Goal: Task Accomplishment & Management: Complete application form

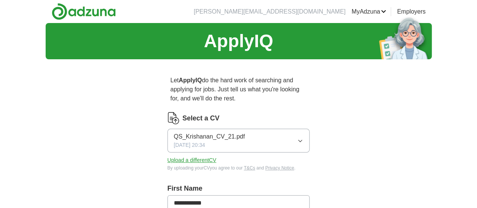
click at [183, 156] on button "Upload a different CV" at bounding box center [191, 160] width 49 height 8
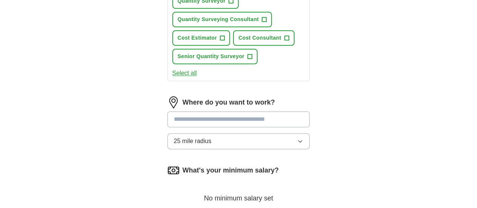
scroll to position [393, 0]
click at [210, 111] on input at bounding box center [238, 119] width 142 height 16
type input "**"
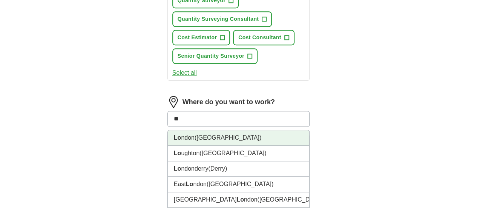
click at [206, 130] on li "Lo ndon ([GEOGRAPHIC_DATA])" at bounding box center [239, 137] width 142 height 15
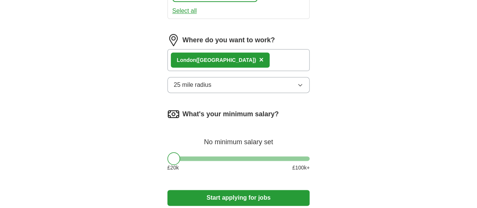
scroll to position [455, 0]
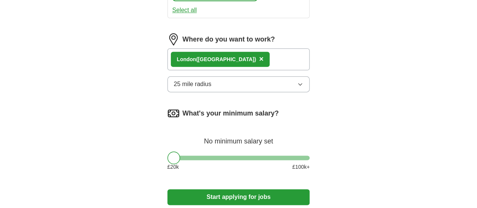
click at [236, 189] on button "Start applying for jobs" at bounding box center [238, 197] width 142 height 16
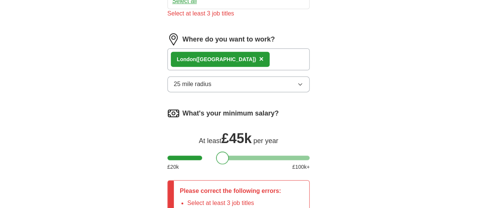
drag, startPoint x: 156, startPoint y: 94, endPoint x: 204, endPoint y: 94, distance: 47.9
click at [216, 151] on div at bounding box center [222, 157] width 13 height 13
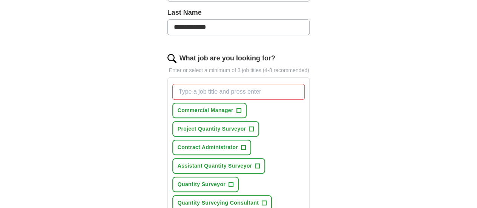
scroll to position [208, 0]
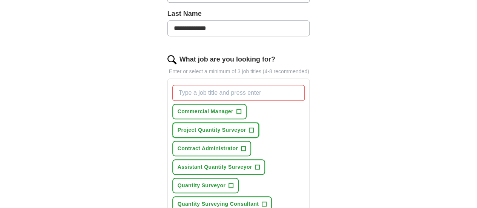
click at [246, 126] on span "Project Quantity Surveyor" at bounding box center [212, 130] width 68 height 8
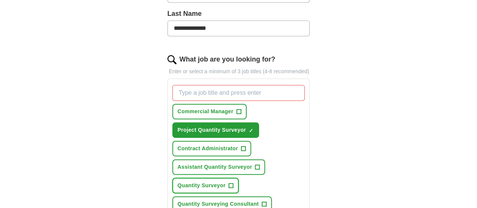
click at [225, 181] on span "Quantity Surveyor" at bounding box center [202, 185] width 48 height 8
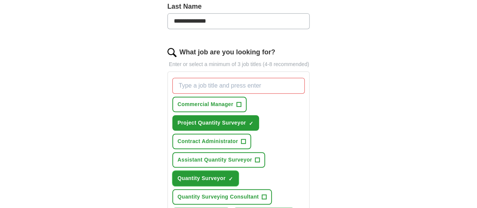
scroll to position [216, 0]
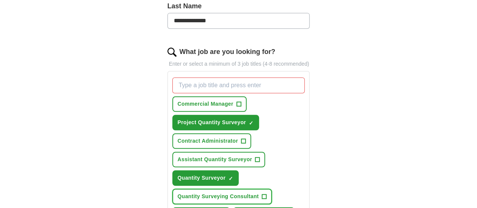
click at [227, 192] on span "Quantity Surveying Consultant" at bounding box center [218, 196] width 81 height 8
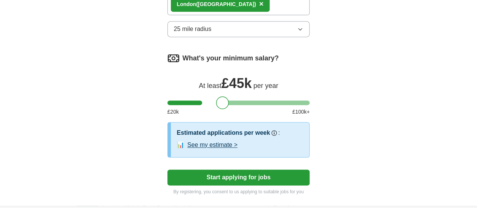
scroll to position [511, 0]
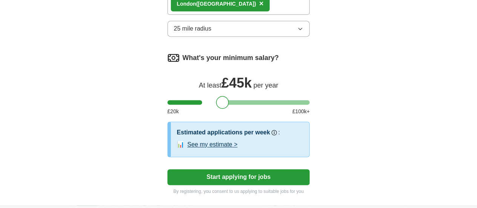
click at [247, 169] on button "Start applying for jobs" at bounding box center [238, 177] width 142 height 16
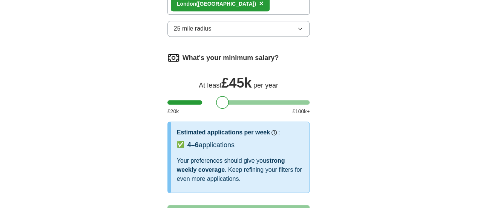
select select "**"
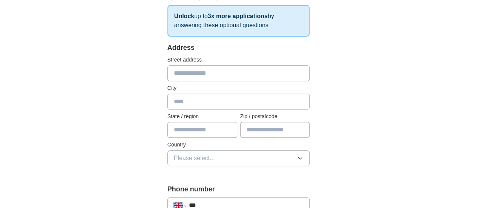
scroll to position [131, 0]
click at [210, 68] on input "text" at bounding box center [238, 73] width 142 height 16
type input "**********"
type input "******"
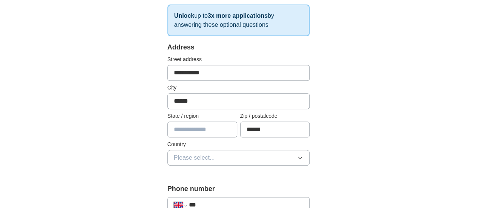
click at [254, 154] on button "Please select..." at bounding box center [238, 158] width 142 height 16
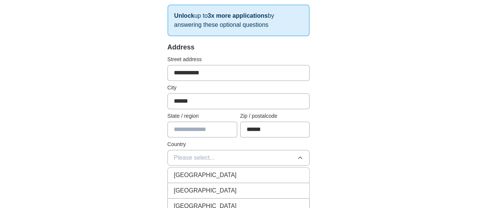
click at [220, 170] on div "[GEOGRAPHIC_DATA]" at bounding box center [239, 174] width 130 height 9
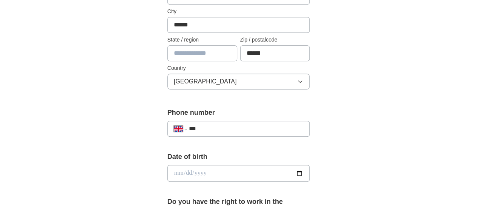
scroll to position [208, 0]
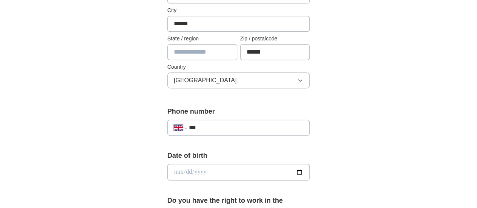
click at [202, 123] on input "***" at bounding box center [246, 127] width 115 height 9
type input "**********"
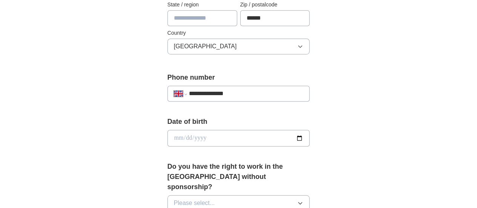
scroll to position [243, 0]
click at [227, 136] on input "date" at bounding box center [238, 137] width 142 height 17
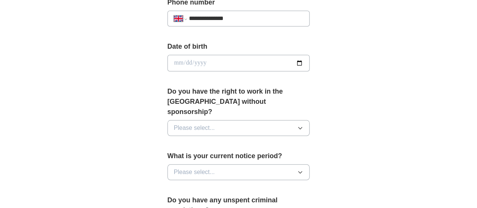
scroll to position [317, 0]
click at [277, 119] on button "Please select..." at bounding box center [238, 127] width 142 height 16
click at [204, 156] on div "No" at bounding box center [239, 160] width 130 height 9
click at [229, 164] on button "Please select..." at bounding box center [238, 172] width 142 height 16
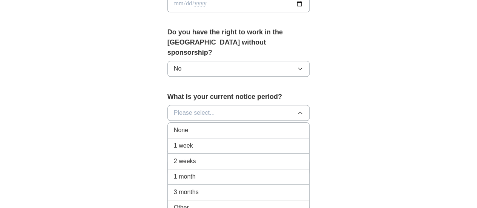
scroll to position [377, 0]
click at [179, 171] on div "1 month" at bounding box center [239, 175] width 130 height 9
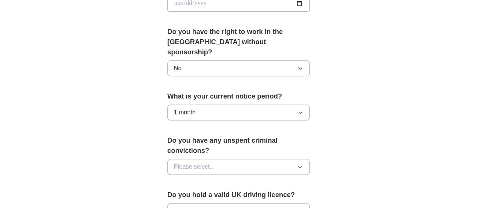
click at [257, 159] on button "Please select..." at bounding box center [238, 167] width 142 height 16
click at [174, 195] on div "No" at bounding box center [239, 199] width 130 height 9
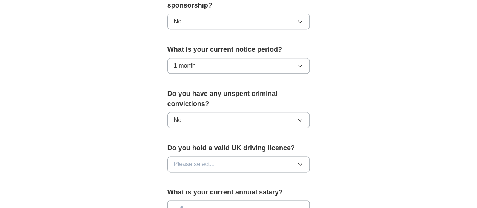
scroll to position [424, 0]
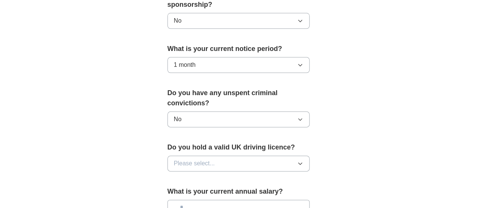
click at [310, 155] on button "Please select..." at bounding box center [238, 163] width 142 height 16
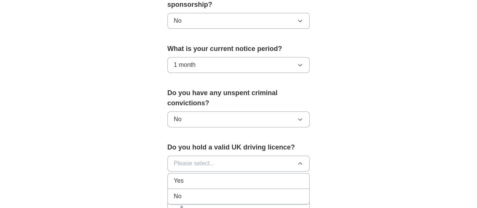
click at [195, 173] on li "Yes" at bounding box center [239, 180] width 142 height 15
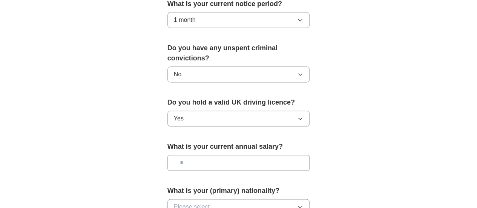
scroll to position [469, 0]
click at [251, 154] on input "text" at bounding box center [238, 162] width 142 height 16
drag, startPoint x: 171, startPoint y: 138, endPoint x: 166, endPoint y: 138, distance: 5.3
click at [167, 154] on input "*******" at bounding box center [238, 162] width 142 height 16
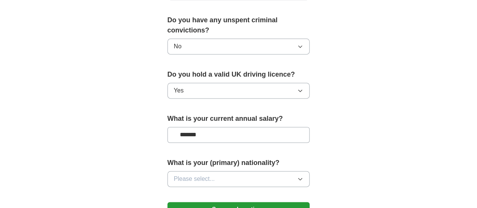
scroll to position [497, 0]
type input "*******"
click at [305, 170] on button "Please select..." at bounding box center [238, 178] width 142 height 16
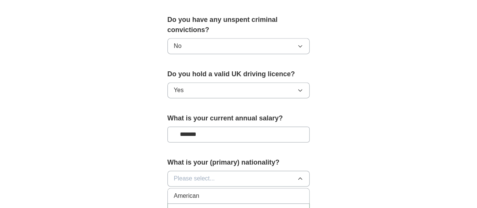
click at [265, 170] on button "Please select..." at bounding box center [238, 178] width 142 height 16
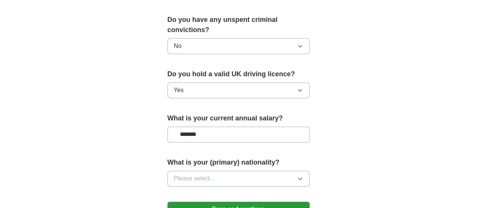
click at [265, 170] on button "Please select..." at bounding box center [238, 178] width 142 height 16
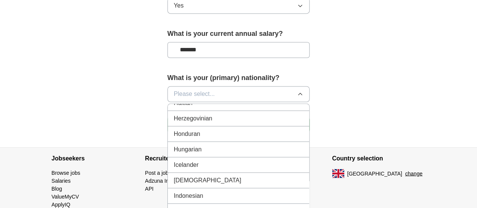
scroll to position [1168, 0]
click at [217, 175] on div "[DEMOGRAPHIC_DATA]" at bounding box center [239, 179] width 130 height 9
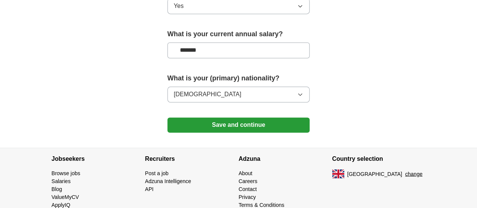
click at [208, 117] on button "Save and continue" at bounding box center [238, 124] width 142 height 15
